Goal: Transaction & Acquisition: Book appointment/travel/reservation

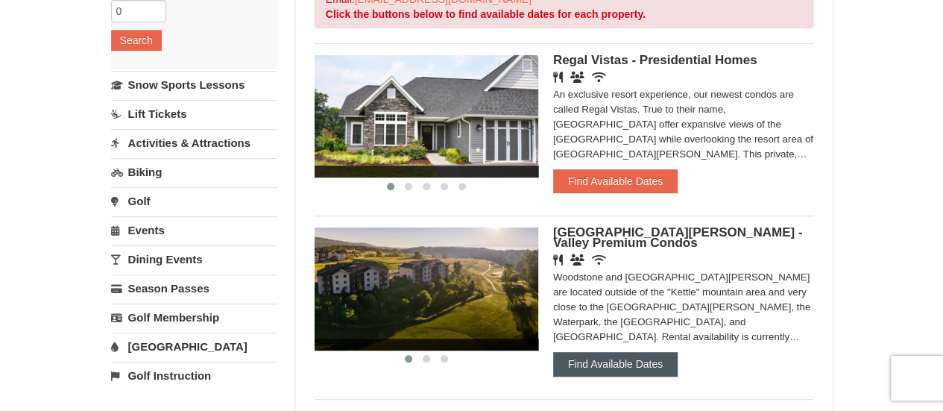
scroll to position [282, 0]
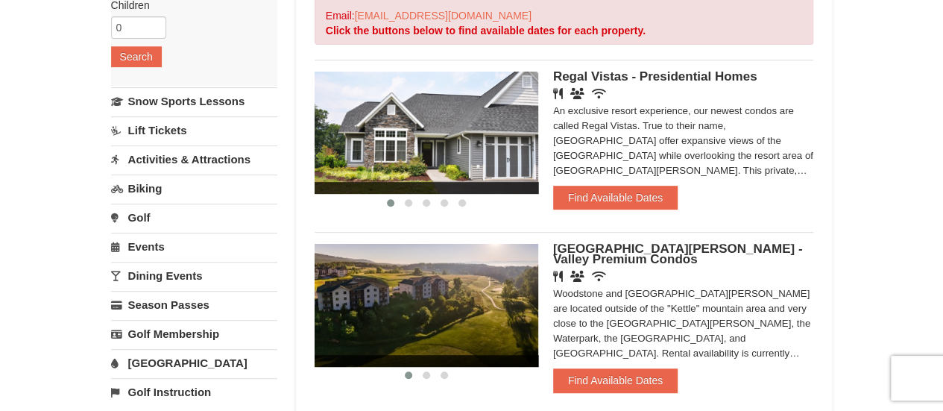
drag, startPoint x: 609, startPoint y: 190, endPoint x: 679, endPoint y: 40, distance: 165.8
click at [629, 195] on button "Find Available Dates" at bounding box center [615, 198] width 125 height 24
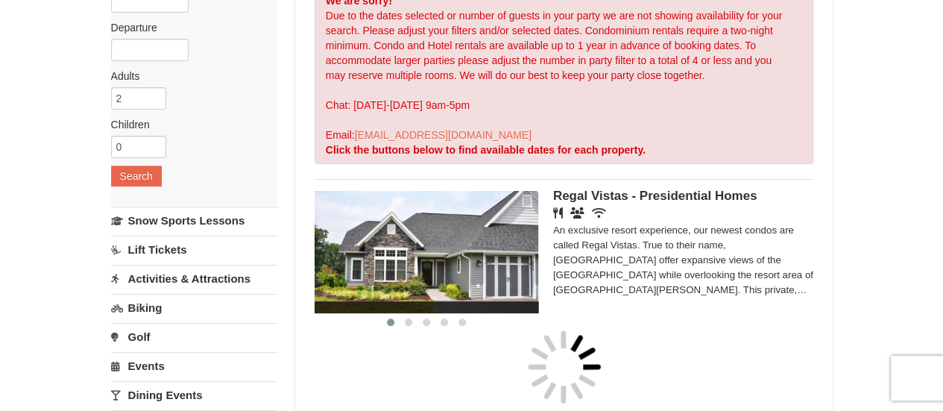
scroll to position [162, 0]
drag, startPoint x: 800, startPoint y: 168, endPoint x: 500, endPoint y: 111, distance: 305.1
click at [500, 111] on div "We are sorry! Due to the dates selected or number of guests in your party we ar…" at bounding box center [565, 75] width 500 height 177
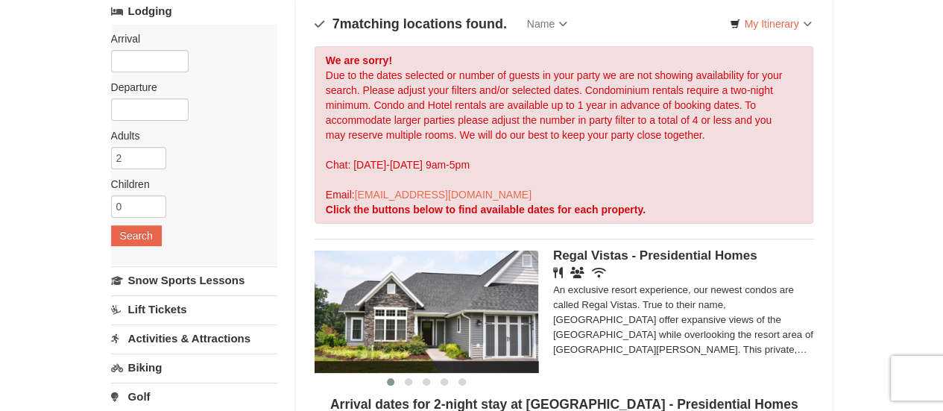
scroll to position [104, 0]
click at [155, 54] on input "text" at bounding box center [150, 60] width 78 height 22
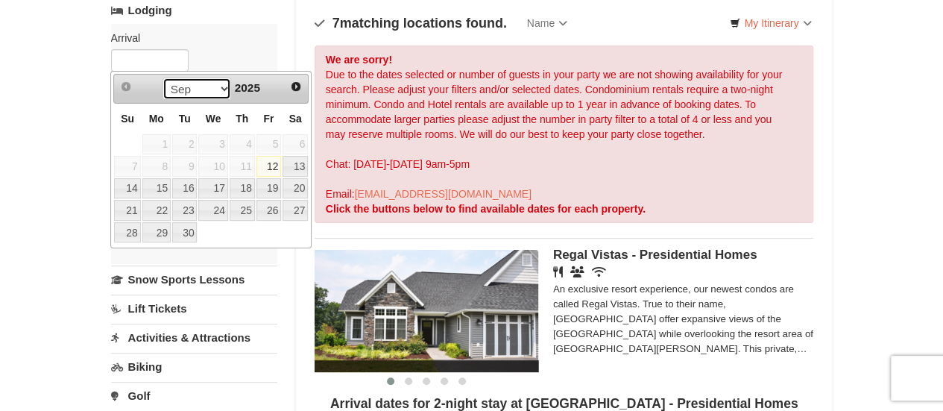
click at [222, 80] on select "Sep Oct Nov Dec" at bounding box center [197, 89] width 69 height 22
click at [295, 81] on span "Next" at bounding box center [296, 87] width 12 height 12
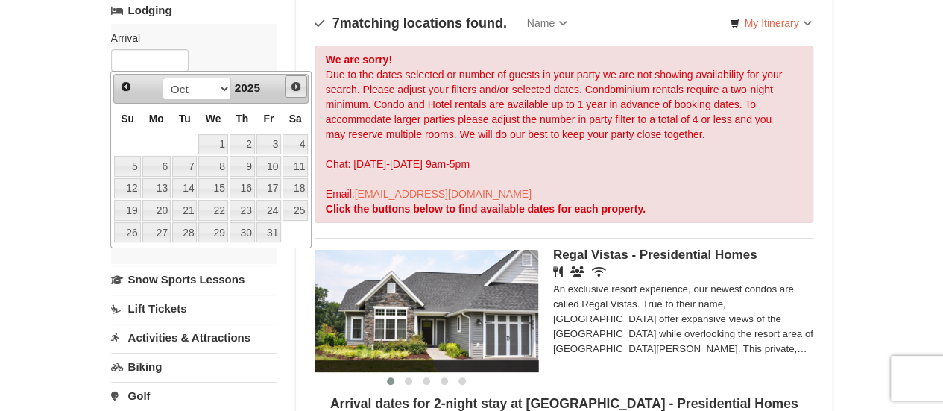
click at [295, 81] on span "Next" at bounding box center [296, 87] width 12 height 12
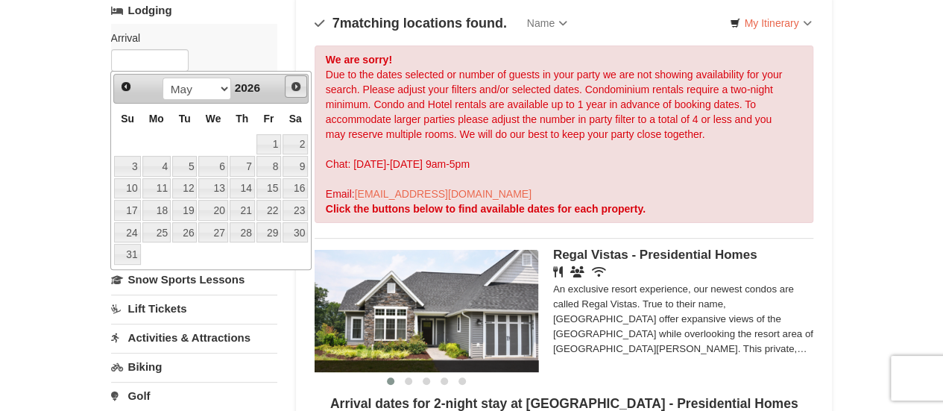
click at [295, 81] on span "Next" at bounding box center [296, 87] width 12 height 12
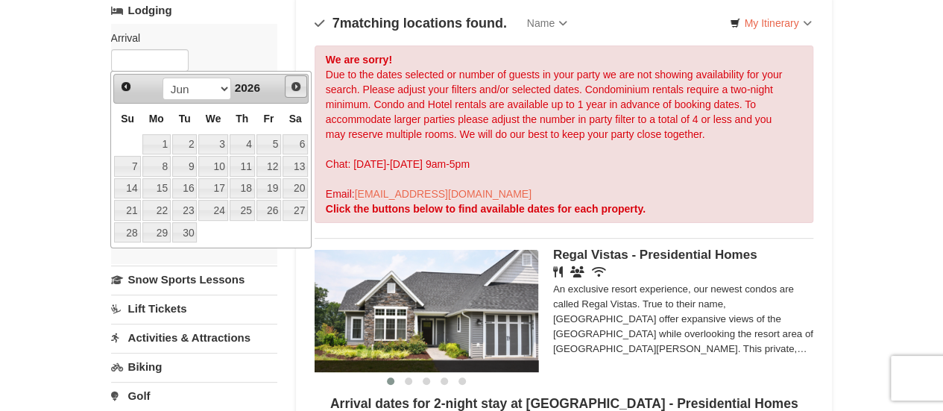
click at [295, 81] on span "Next" at bounding box center [296, 87] width 12 height 12
click at [122, 89] on span "Prev" at bounding box center [126, 87] width 12 height 12
click at [161, 144] on link "1" at bounding box center [156, 144] width 28 height 21
type input "[DATE]"
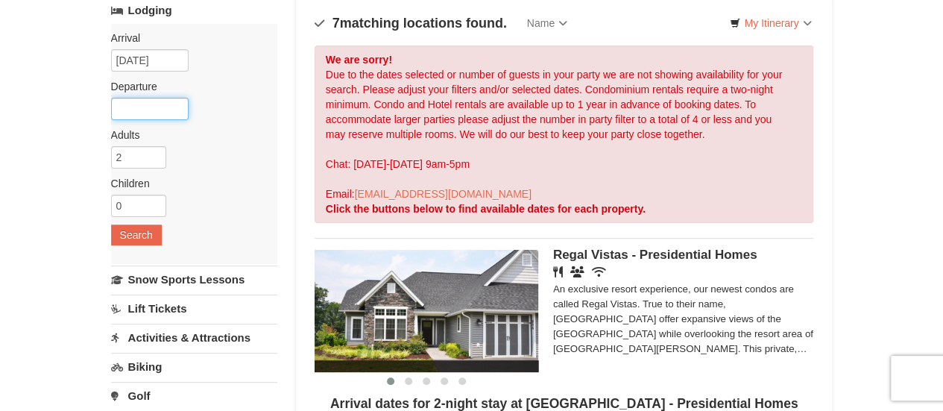
click at [149, 108] on input "text" at bounding box center [150, 109] width 78 height 22
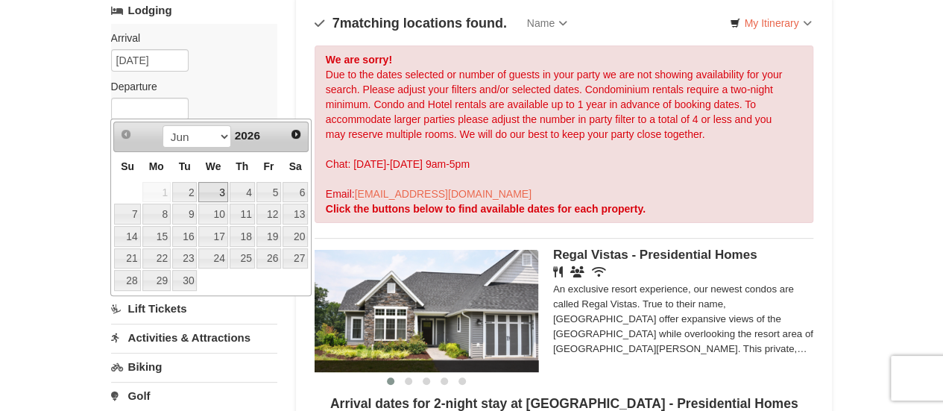
click at [221, 189] on link "3" at bounding box center [212, 192] width 29 height 21
type input "[DATE]"
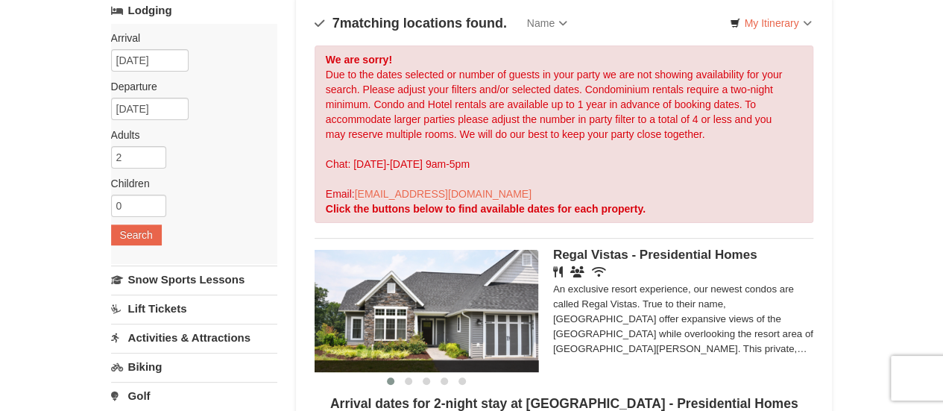
click at [146, 243] on div "Arrival Please format dates MM/DD/YYYY Please format dates MM/DD/YYYY [DATE] De…" at bounding box center [194, 144] width 166 height 240
